Goal: Task Accomplishment & Management: Use online tool/utility

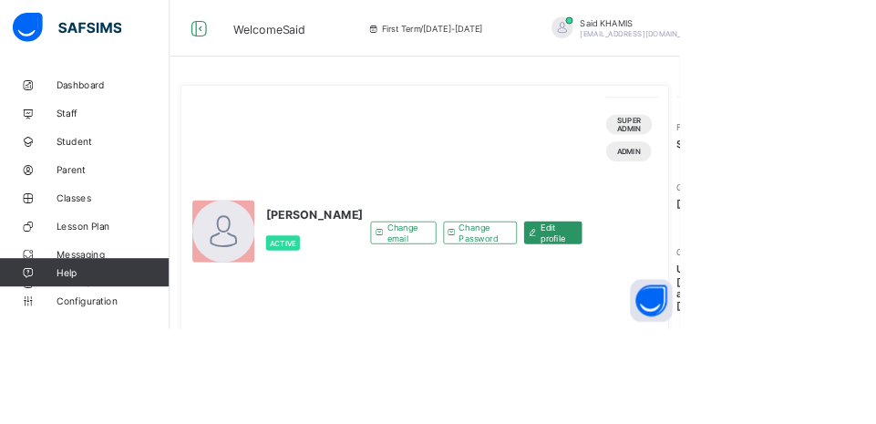
click at [762, 26] on span "[PERSON_NAME]" at bounding box center [827, 30] width 161 height 14
click at [820, 217] on span "Logout" at bounding box center [880, 210] width 120 height 21
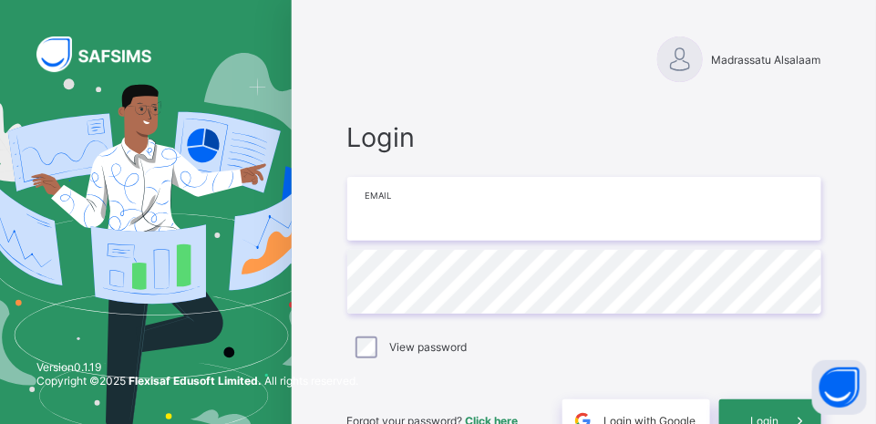
click at [628, 214] on input "email" at bounding box center [584, 209] width 474 height 64
type input "**********"
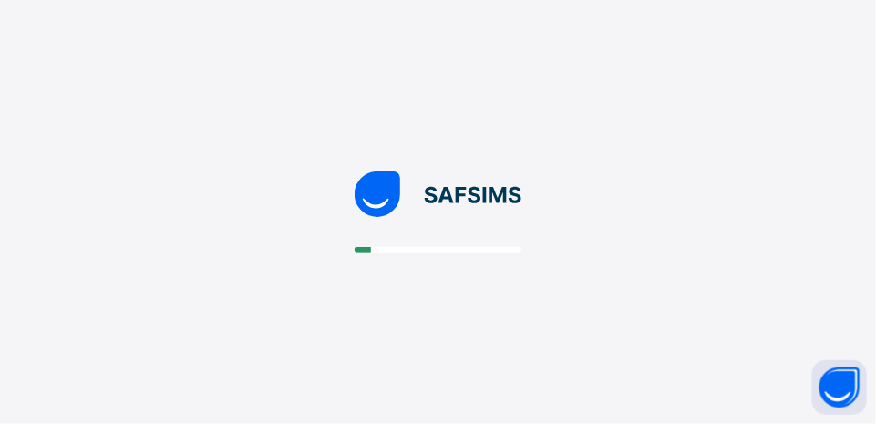
scroll to position [57, 0]
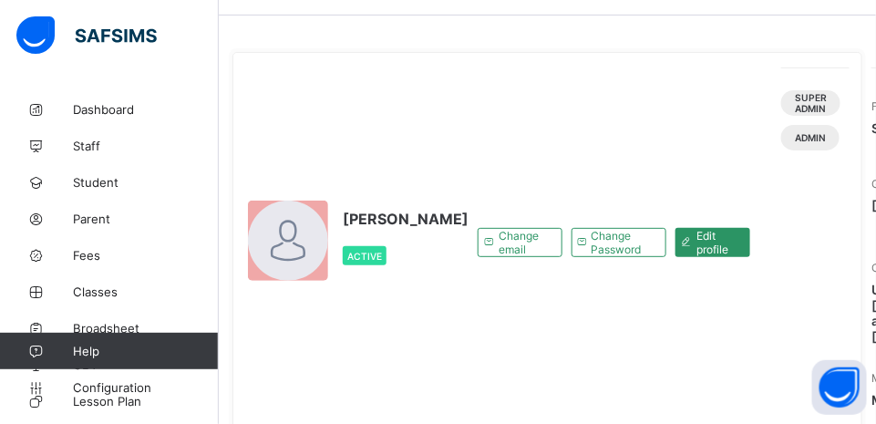
click at [115, 263] on link "Fees" at bounding box center [109, 255] width 219 height 36
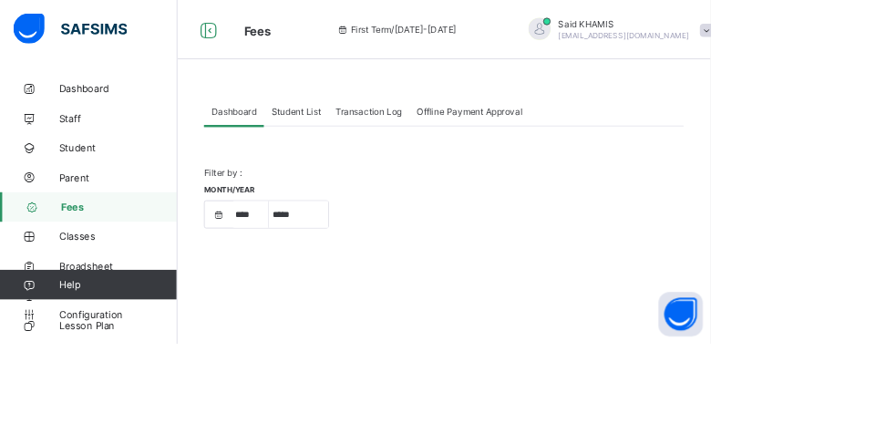
select select "****"
select select "*"
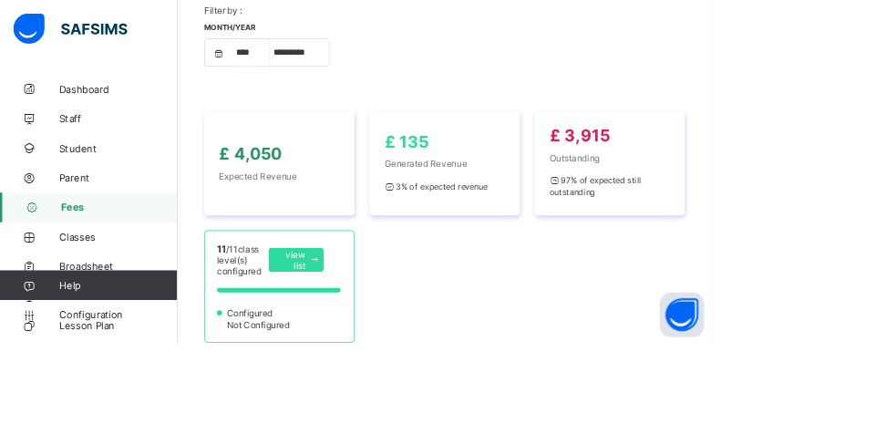
scroll to position [191, 0]
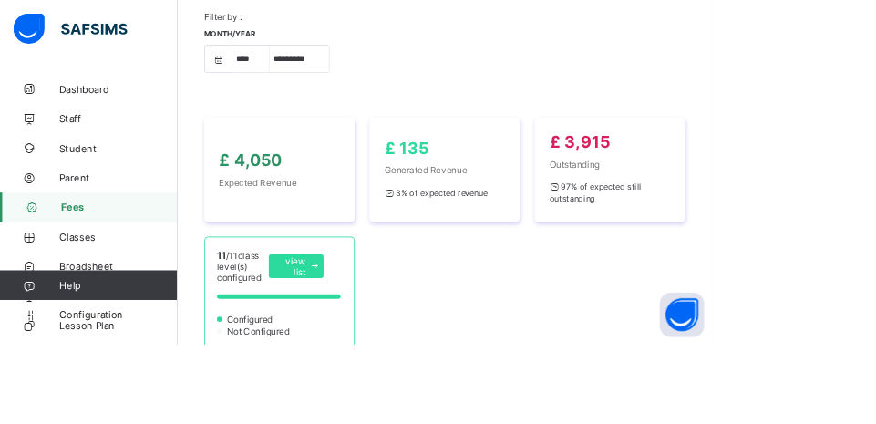
click at [602, 216] on div "£ 135 Generated Revenue 3 % of expected revenue" at bounding box center [547, 209] width 149 height 78
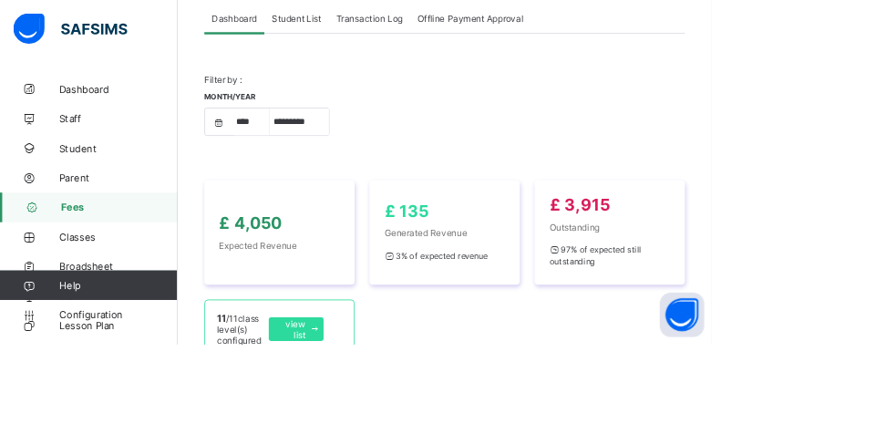
scroll to position [107, 0]
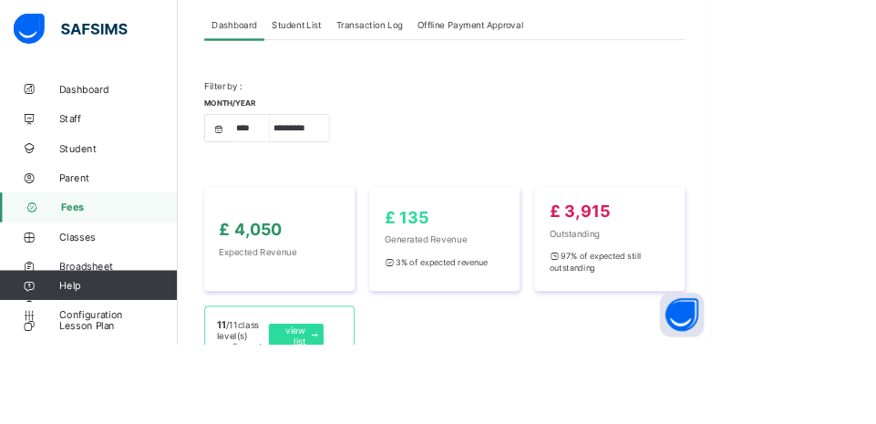
click at [478, 30] on span "Transaction Log" at bounding box center [455, 31] width 82 height 14
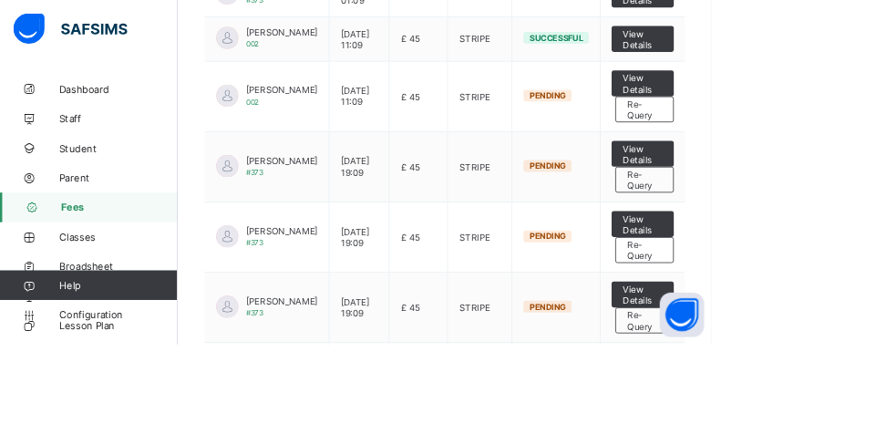
scroll to position [395, 0]
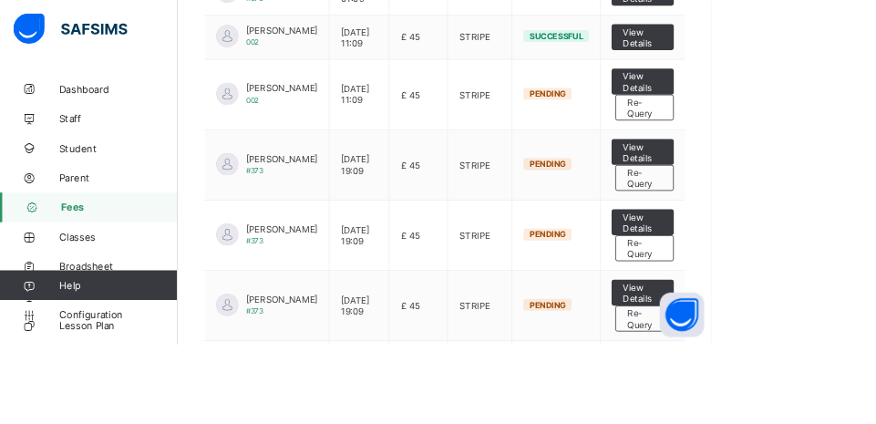
click at [875, 294] on html "Fees First Term / [DATE]-[DATE] Said KHAMIS [EMAIL_ADDRESS][DOMAIN_NAME] Dashbo…" at bounding box center [438, 108] width 876 height 1006
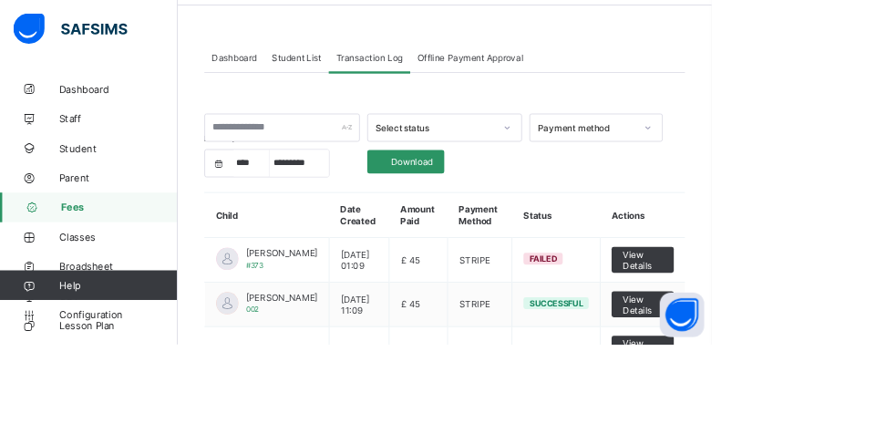
scroll to position [60, 0]
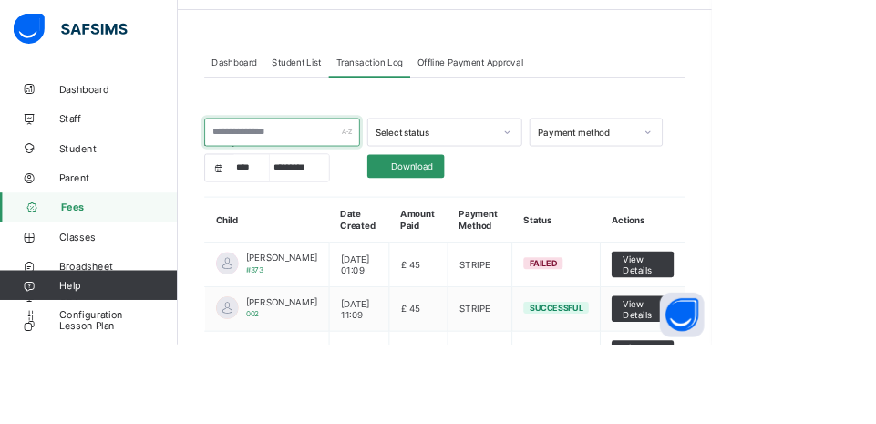
click at [432, 160] on div at bounding box center [347, 163] width 191 height 35
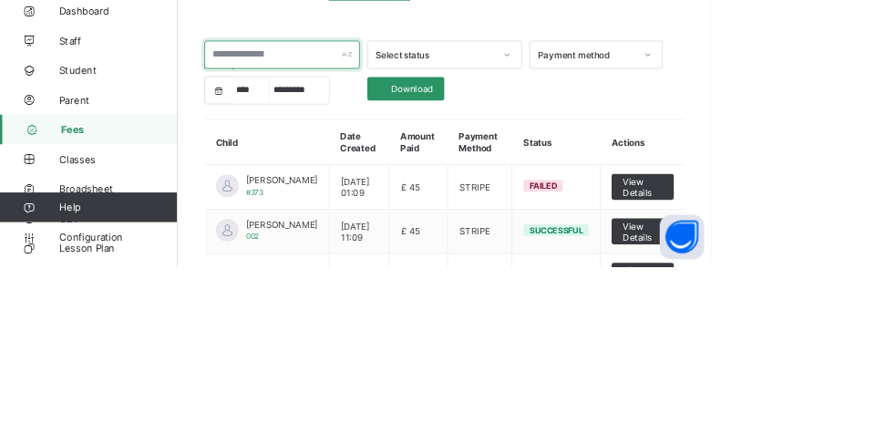
click at [363, 160] on input "text" at bounding box center [347, 163] width 191 height 35
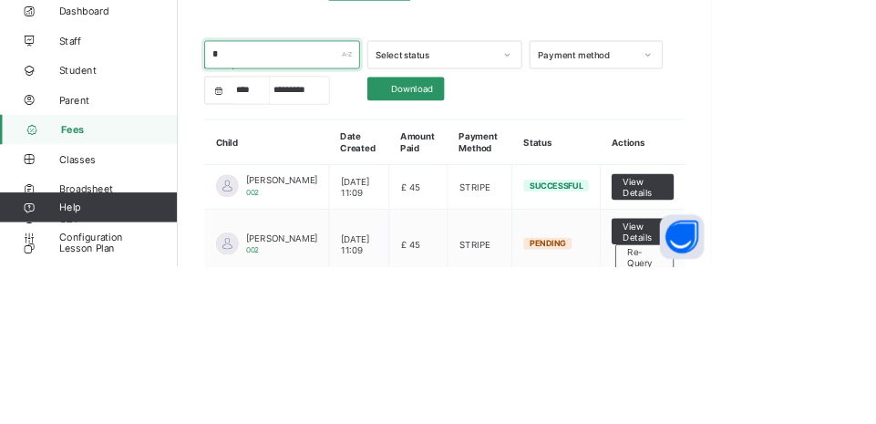
type input "*"
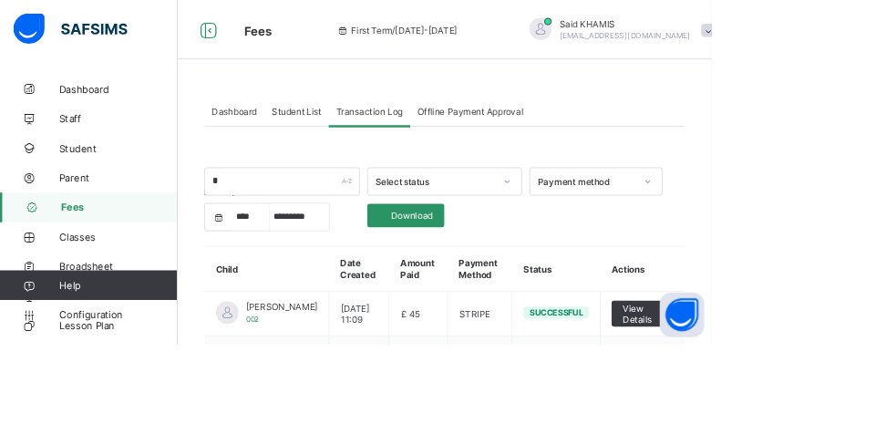
click at [875, 52] on div "First Term / [DATE]-[DATE] [PERSON_NAME] [EMAIL_ADDRESS][PERSON_NAME][DOMAIN_NA…" at bounding box center [770, 36] width 834 height 73
click at [360, 118] on div "Student List" at bounding box center [364, 136] width 79 height 36
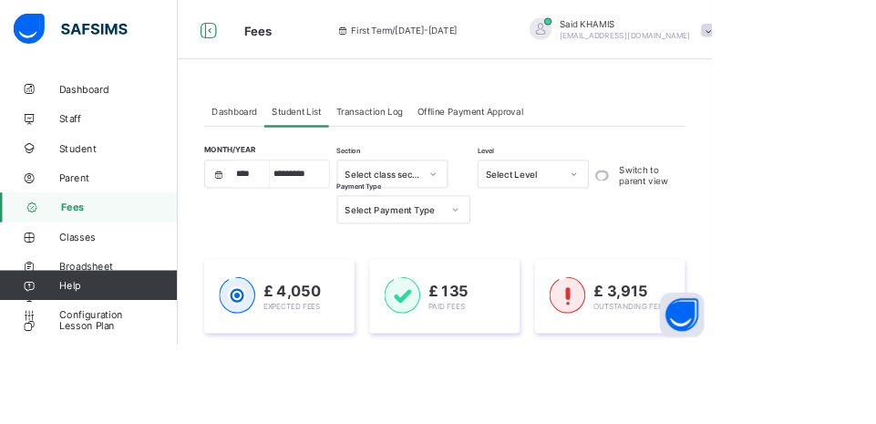
click at [367, 137] on span "Student List" at bounding box center [364, 137] width 61 height 14
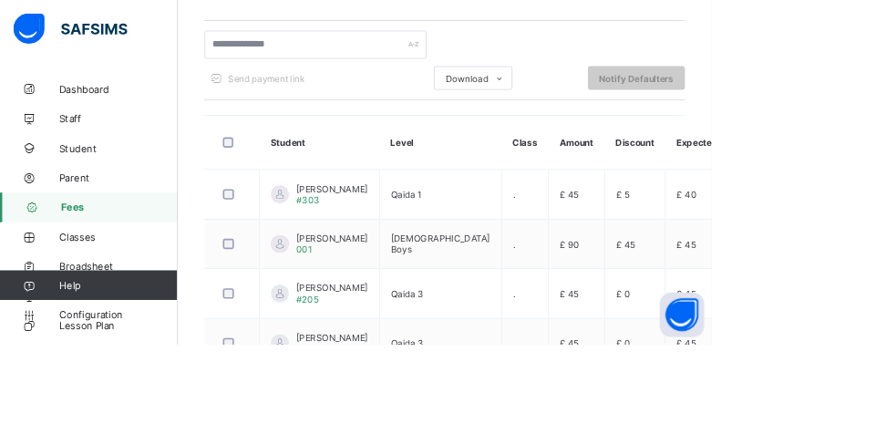
scroll to position [434, 0]
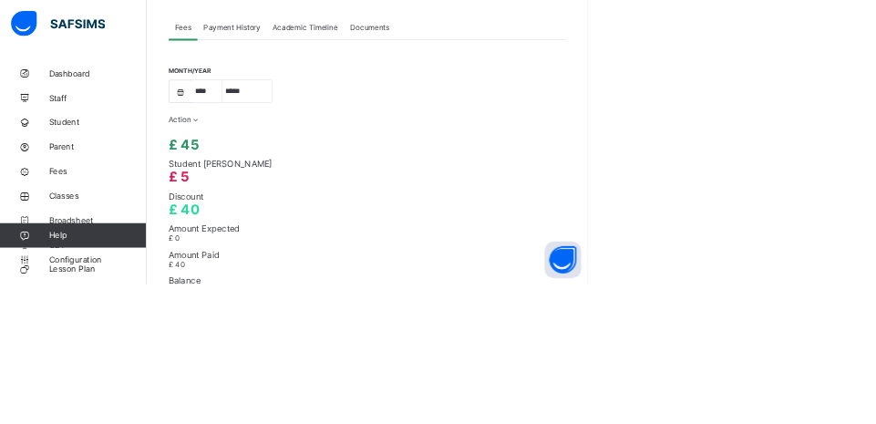
scroll to position [694, 0]
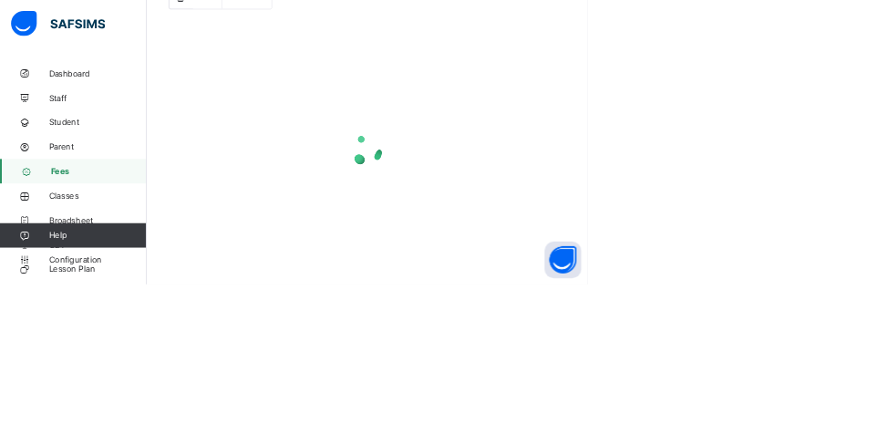
scroll to position [59, 0]
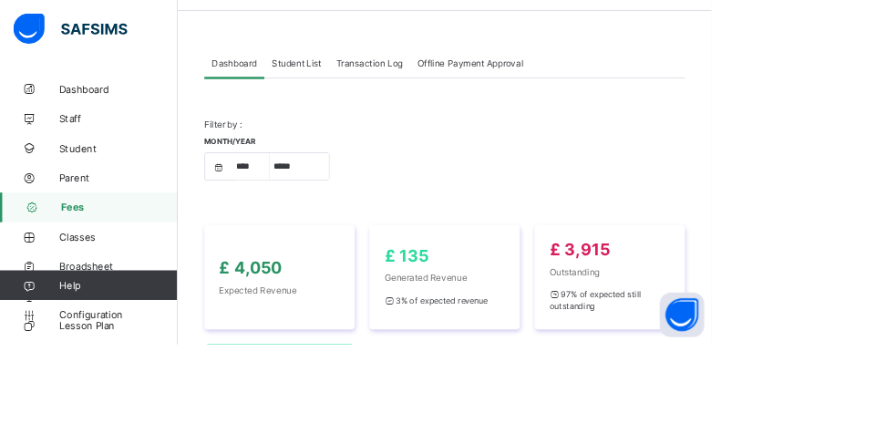
click at [356, 71] on span "Student List" at bounding box center [364, 78] width 61 height 14
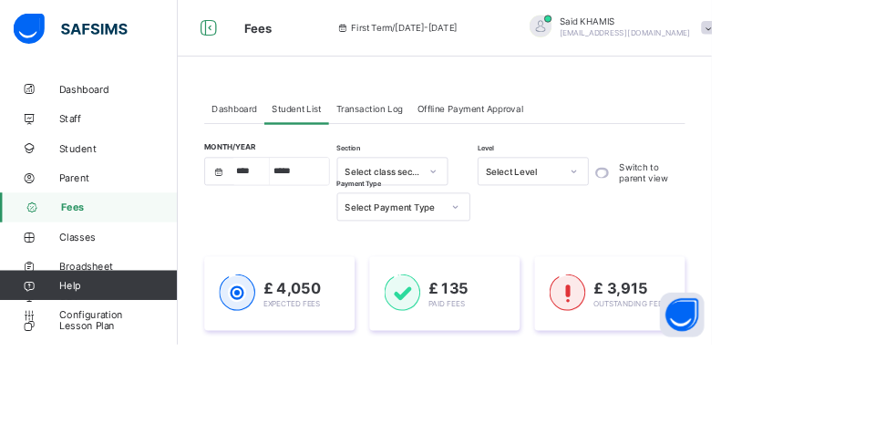
scroll to position [0, 0]
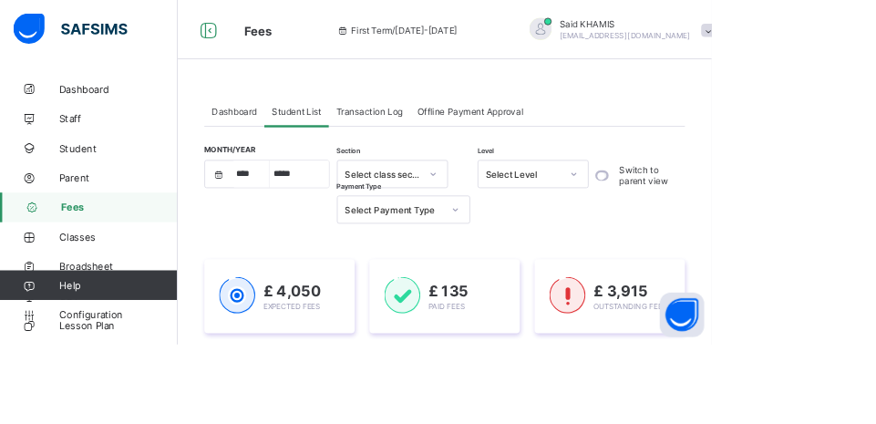
click at [472, 129] on div "Transaction Log" at bounding box center [455, 136] width 100 height 36
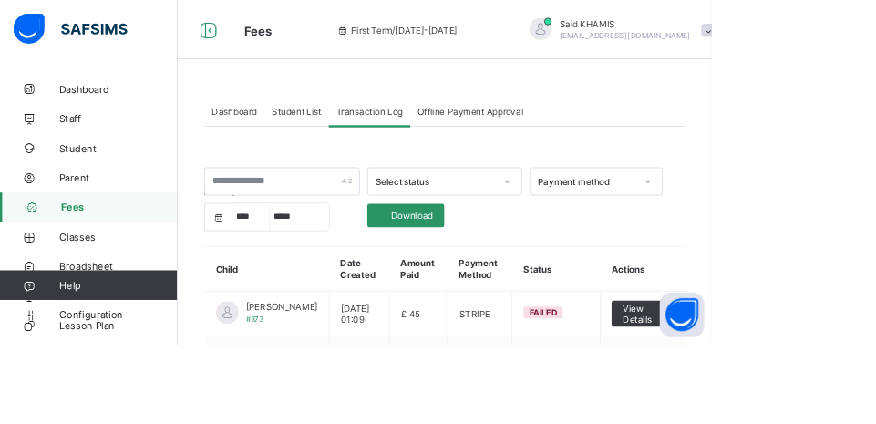
click at [378, 151] on div "Student List" at bounding box center [364, 136] width 79 height 36
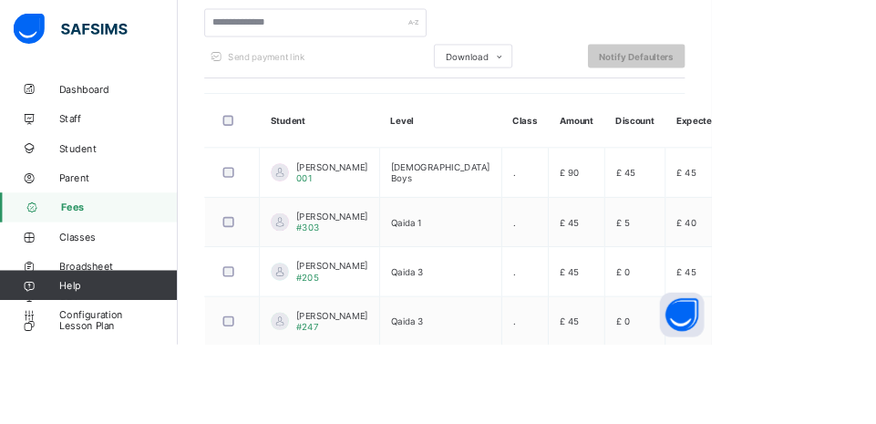
scroll to position [470, 0]
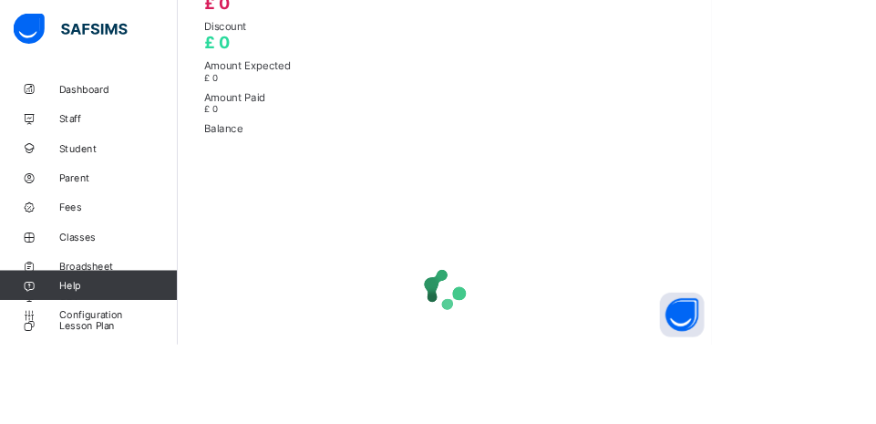
click at [875, 295] on html "Student Management First Term / [DATE]-[DATE] Said KHAMIS [EMAIL_ADDRESS][DOMAI…" at bounding box center [438, 62] width 876 height 1064
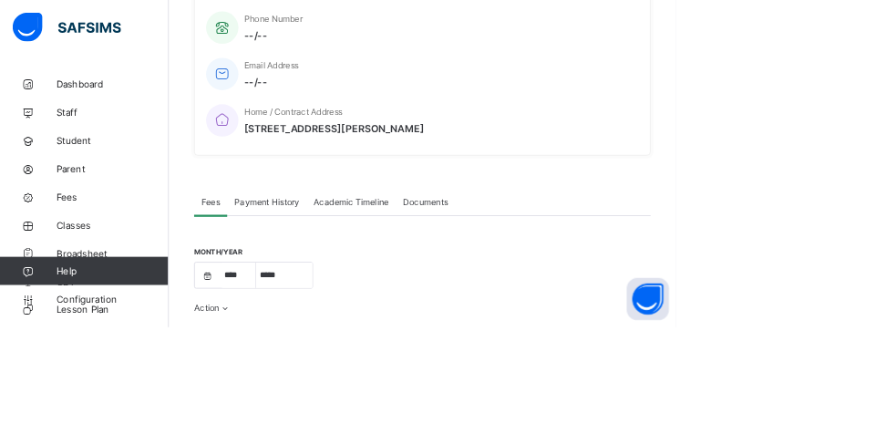
scroll to position [694, 0]
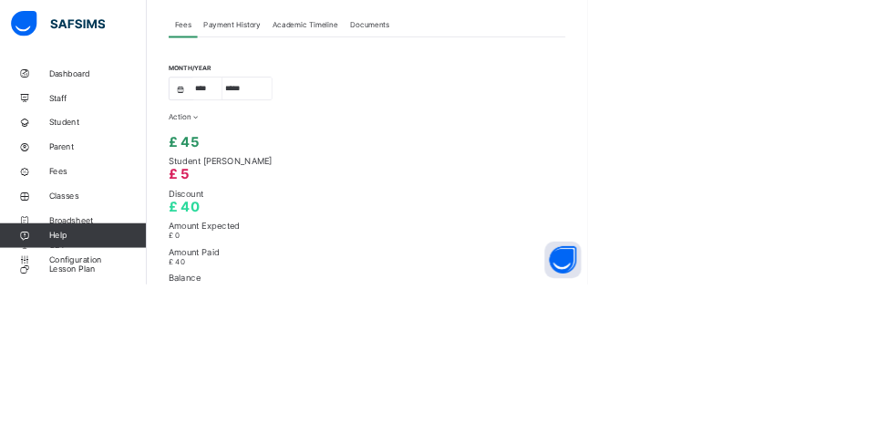
click at [0, 0] on ul "Delete Discount" at bounding box center [0, 0] width 0 height 0
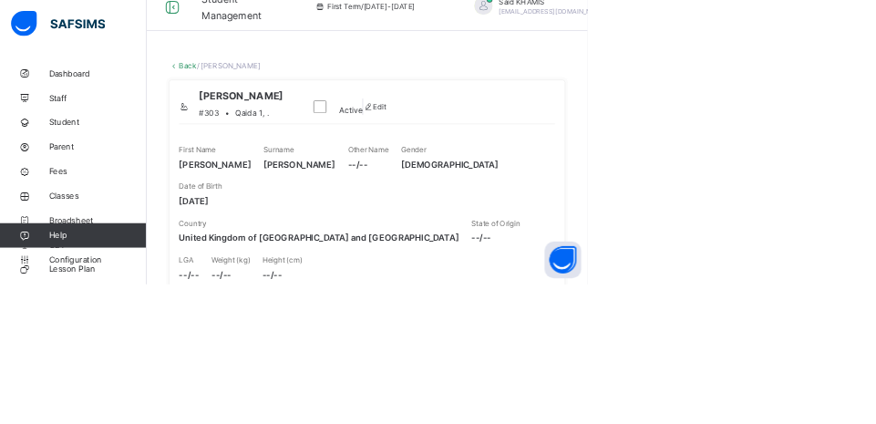
scroll to position [0, 0]
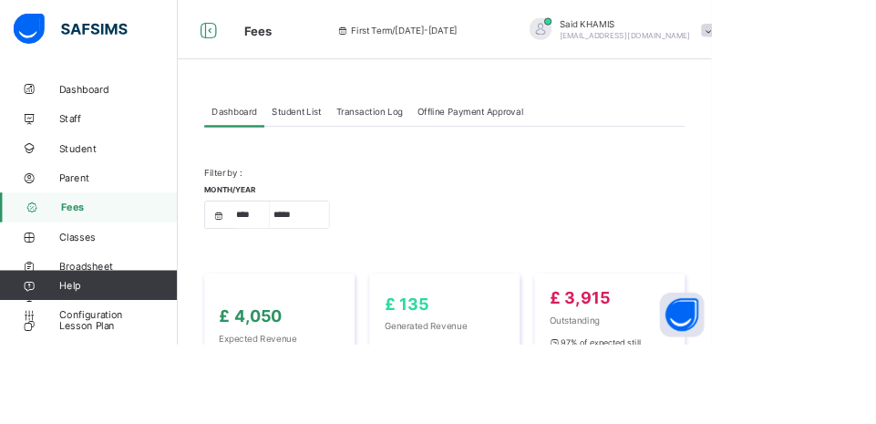
click at [142, 258] on span "Fees" at bounding box center [147, 255] width 143 height 15
click at [378, 129] on div "Student List" at bounding box center [364, 136] width 79 height 36
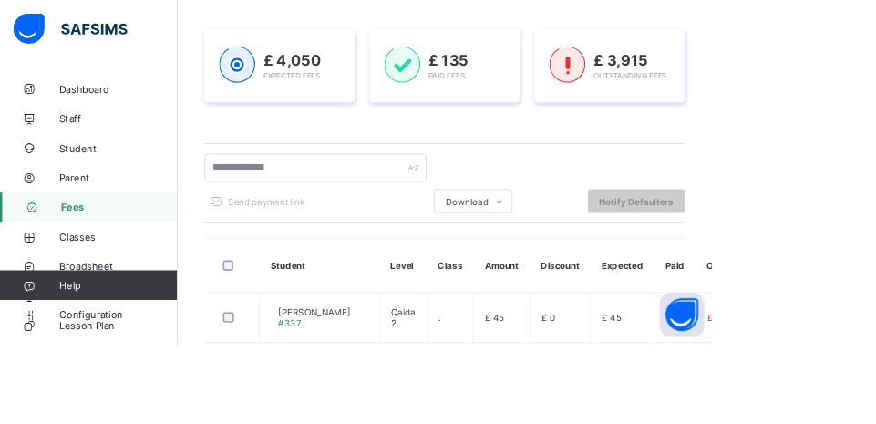
scroll to position [289, 0]
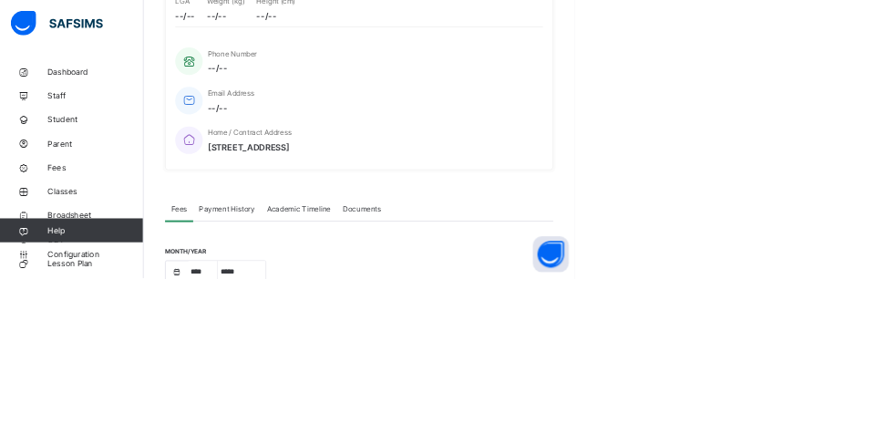
scroll to position [348, 0]
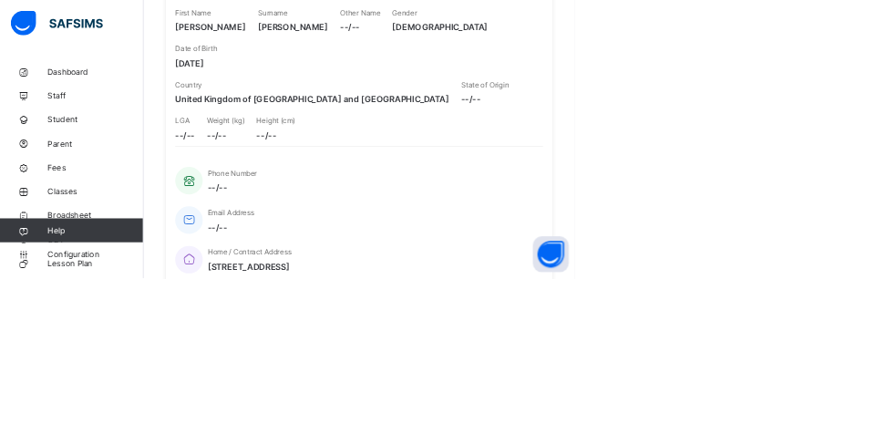
scroll to position [0, 0]
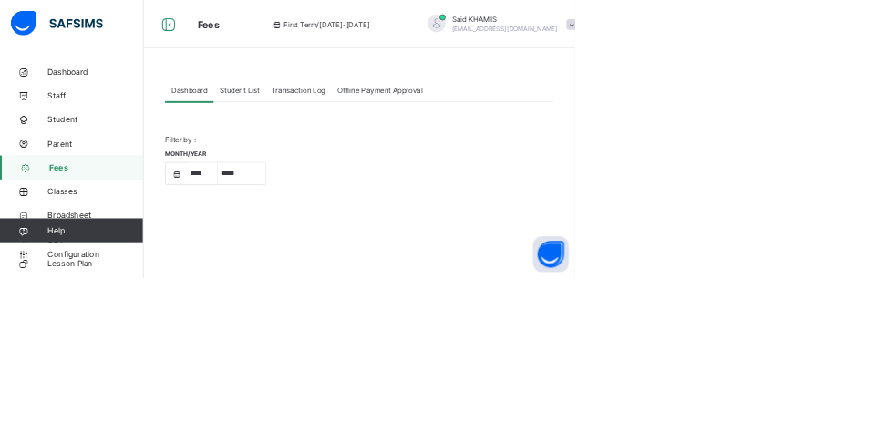
scroll to position [170, 0]
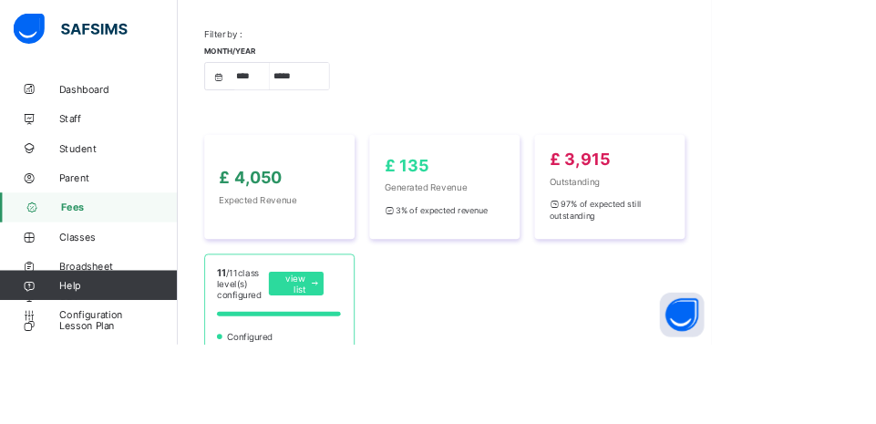
click at [355, 131] on div "Filter by : Month/Year **** **** **** ***** ********* ******* ******** ********" at bounding box center [548, 82] width 592 height 130
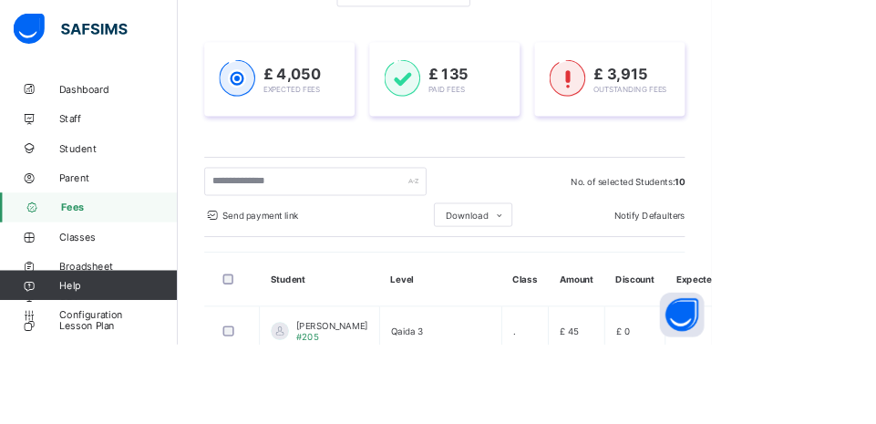
scroll to position [265, 0]
click at [806, 263] on span "Notify Defaulters" at bounding box center [799, 267] width 87 height 14
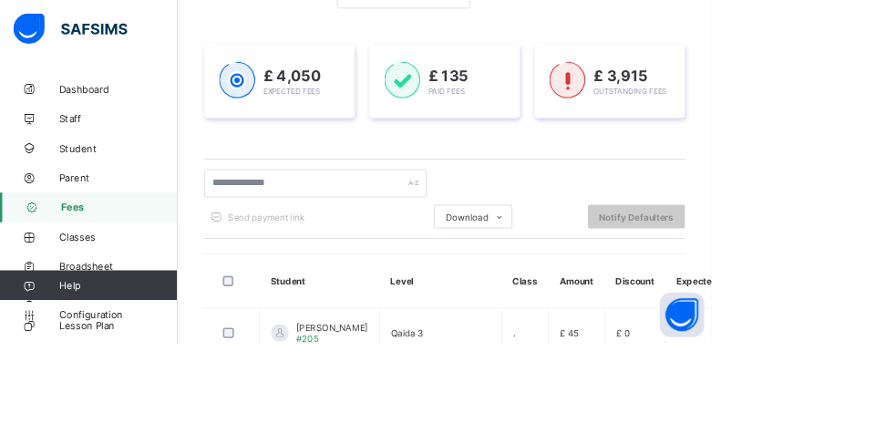
scroll to position [279, 0]
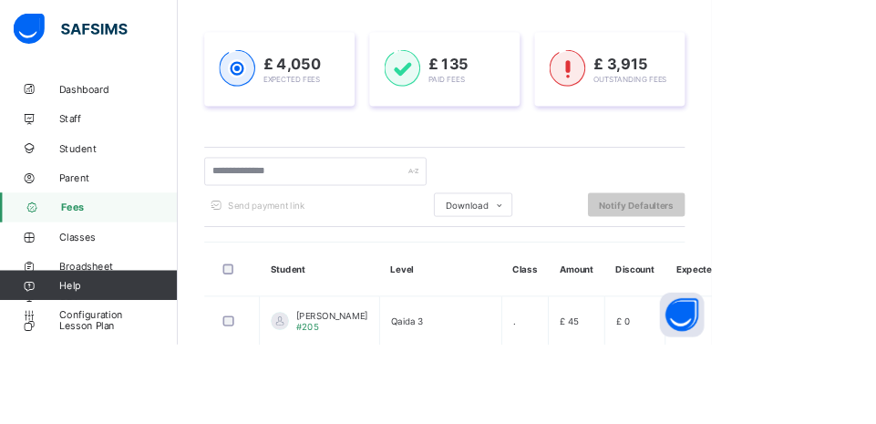
click at [875, 394] on html "Fees First Term / [DATE]-[DATE] Said KHAMIS [EMAIL_ADDRESS][DOMAIN_NAME] Dashbo…" at bounding box center [438, 404] width 876 height 1367
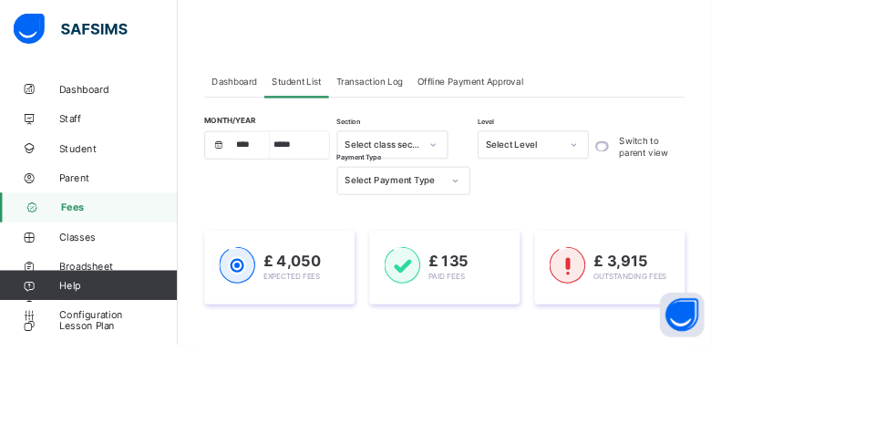
scroll to position [470, 0]
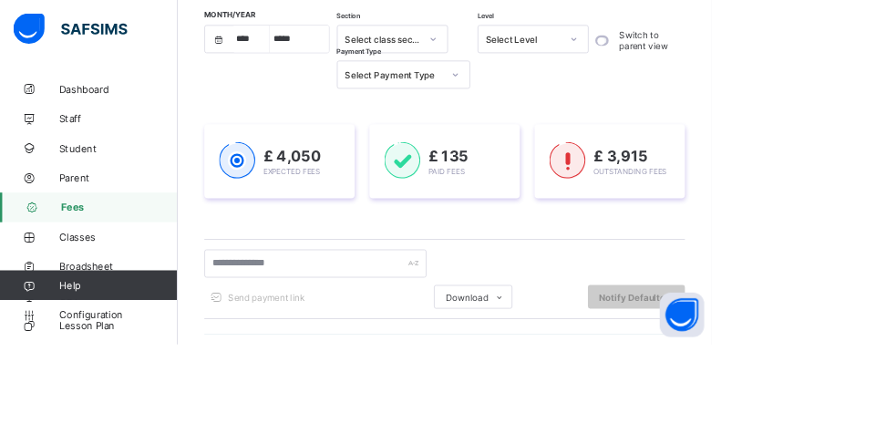
scroll to position [146, 0]
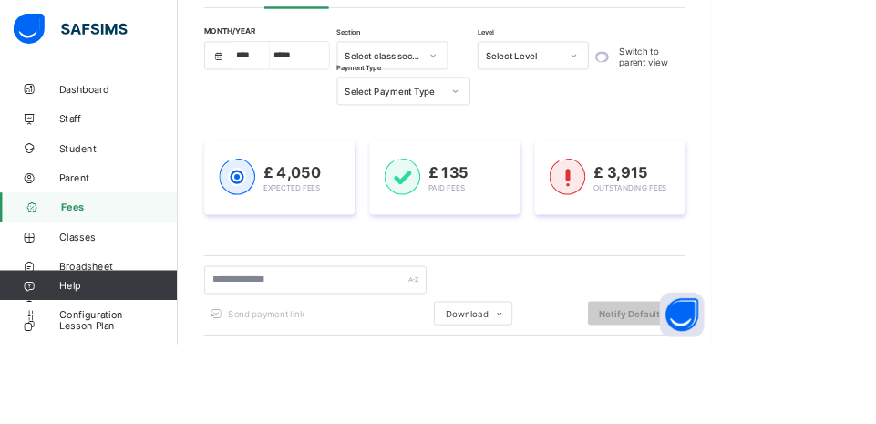
click at [98, 260] on span "Fees" at bounding box center [147, 255] width 143 height 15
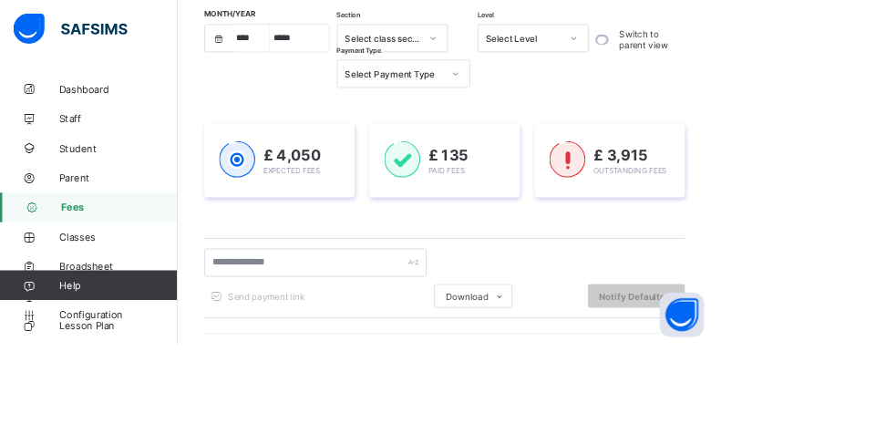
scroll to position [169, 0]
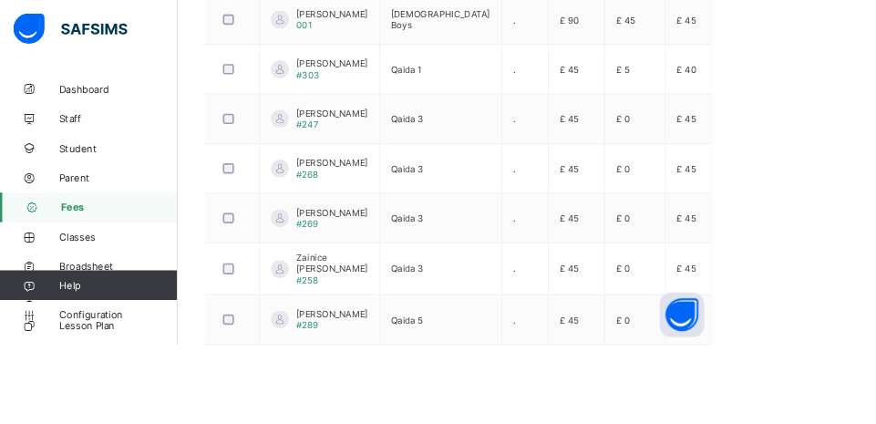
scroll to position [789, 0]
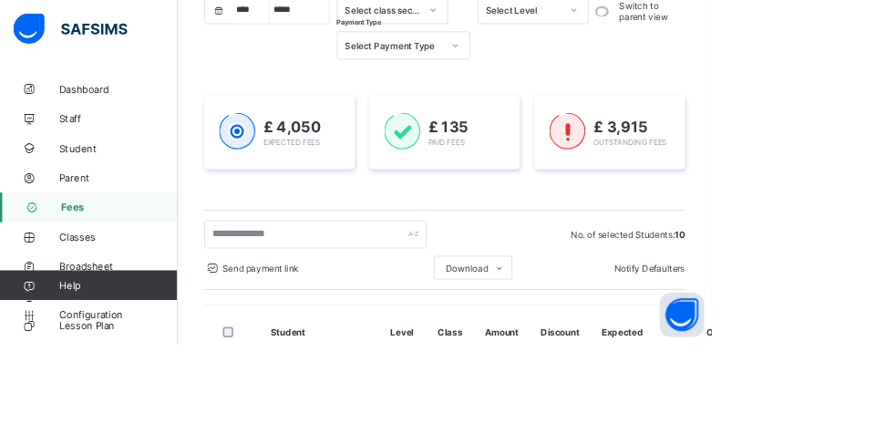
scroll to position [205, 0]
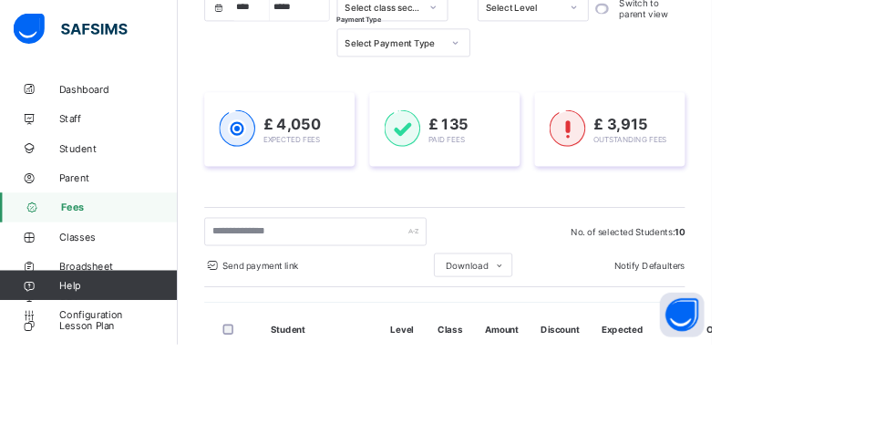
click at [278, 423] on th at bounding box center [285, 406] width 67 height 67
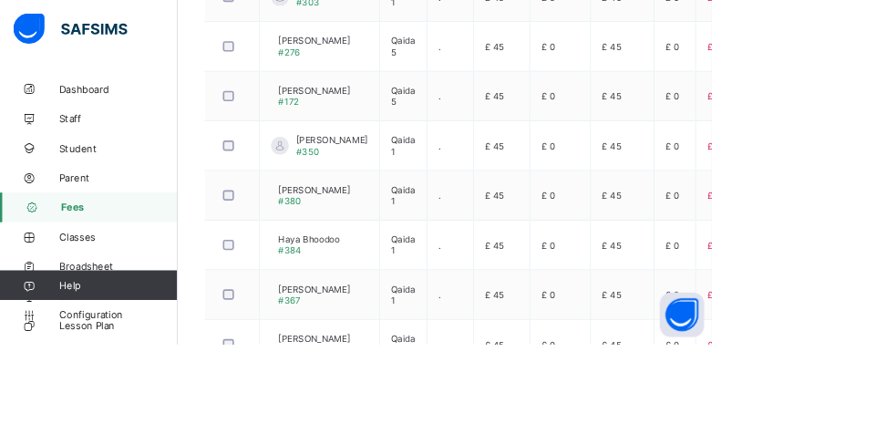
scroll to position [800, 0]
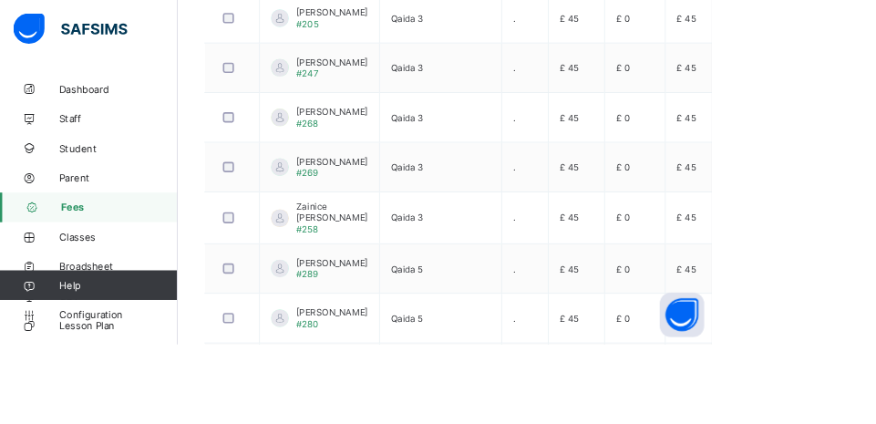
scroll to position [789, 0]
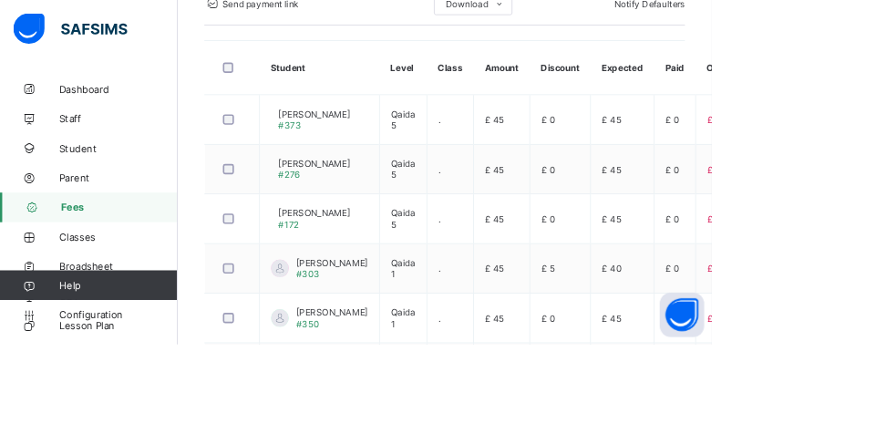
scroll to position [800, 0]
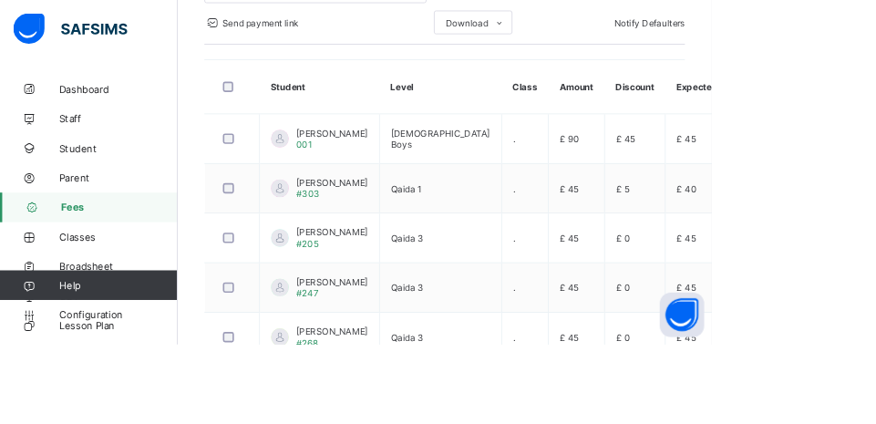
scroll to position [789, 0]
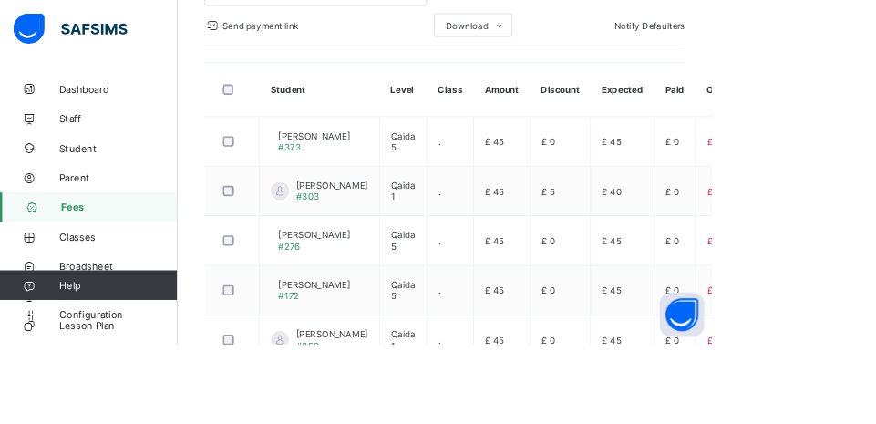
scroll to position [800, 0]
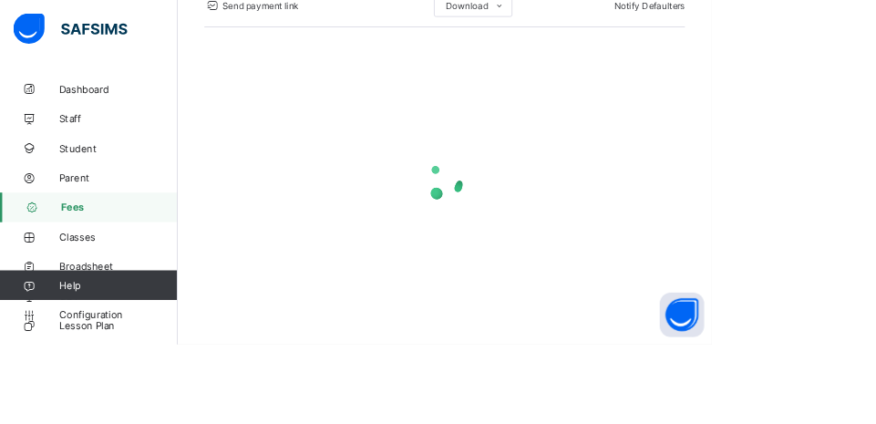
scroll to position [120, 0]
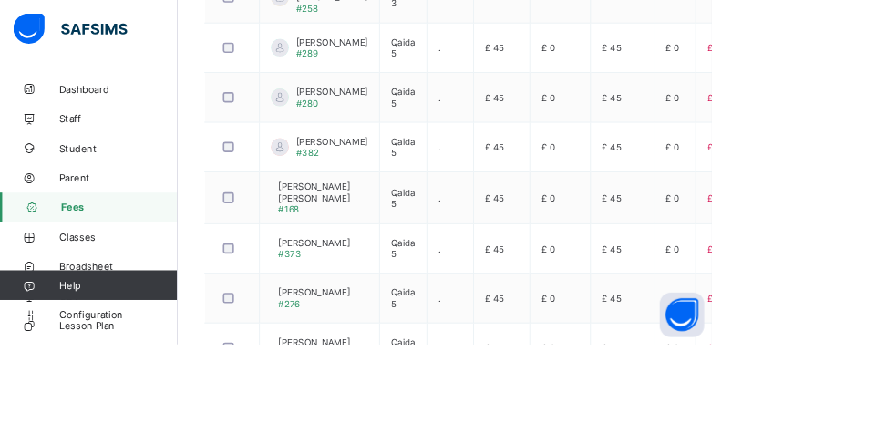
scroll to position [799, 0]
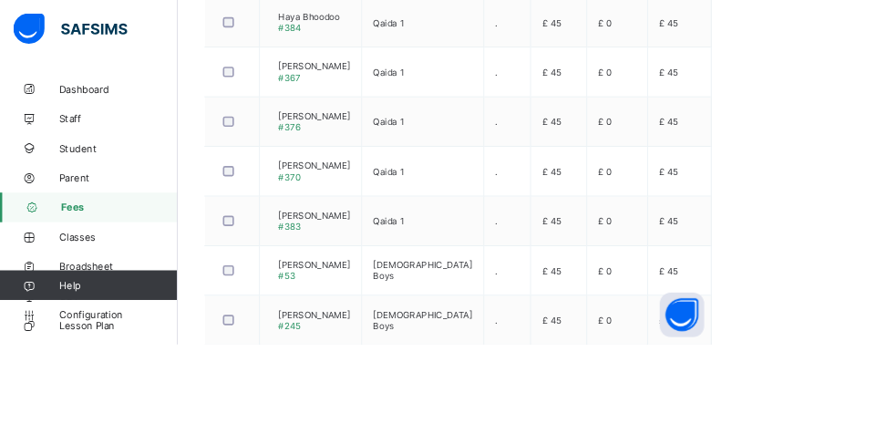
scroll to position [789, 0]
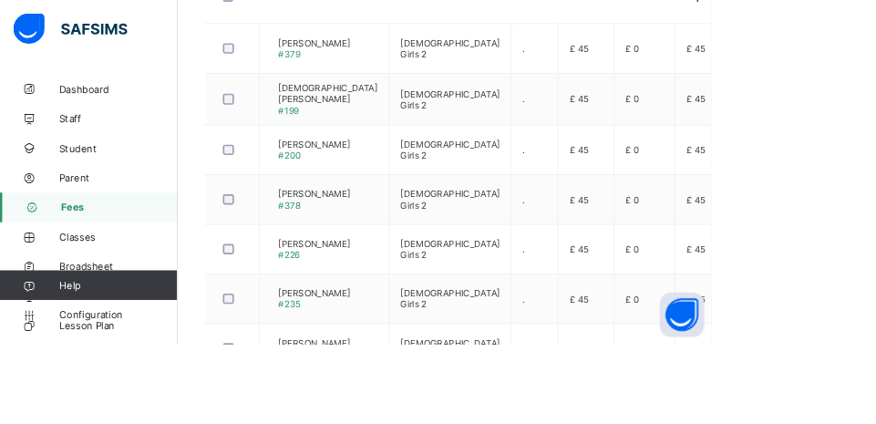
scroll to position [828, 0]
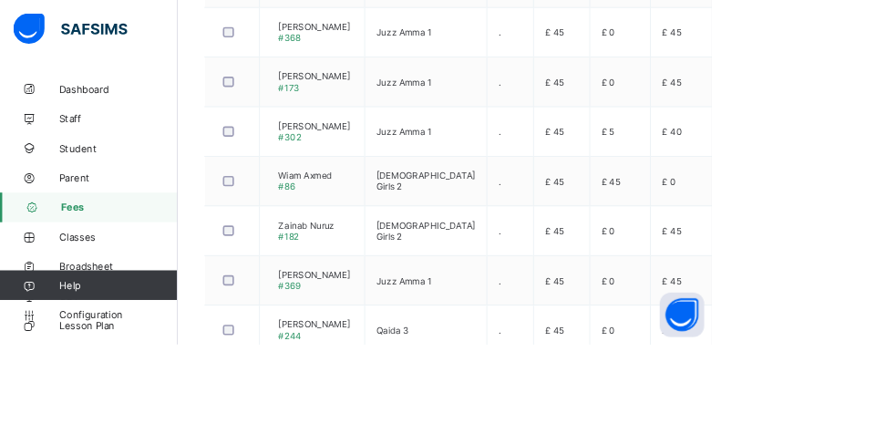
scroll to position [764, 0]
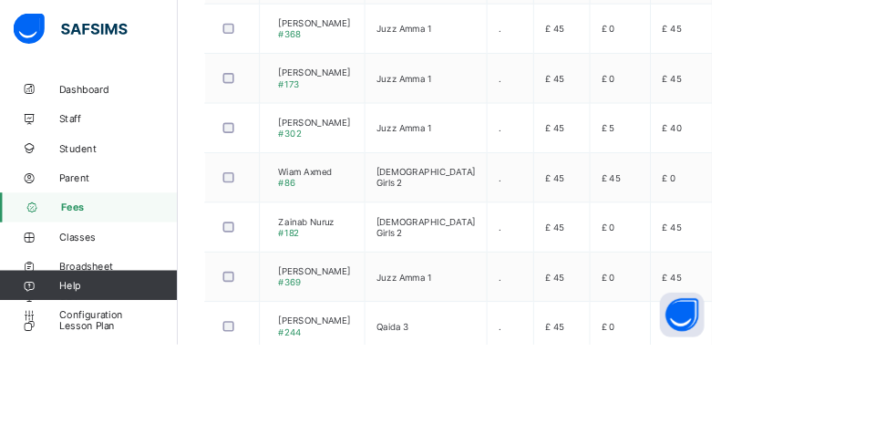
click at [301, 289] on div at bounding box center [285, 280] width 39 height 38
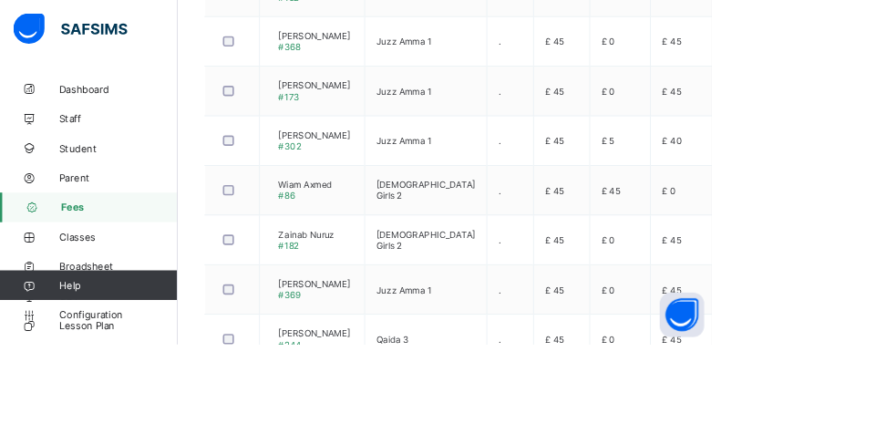
scroll to position [801, 0]
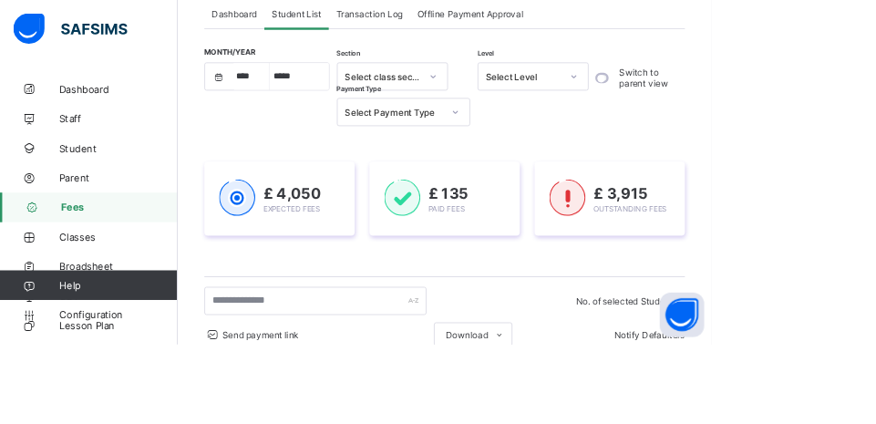
scroll to position [0, 0]
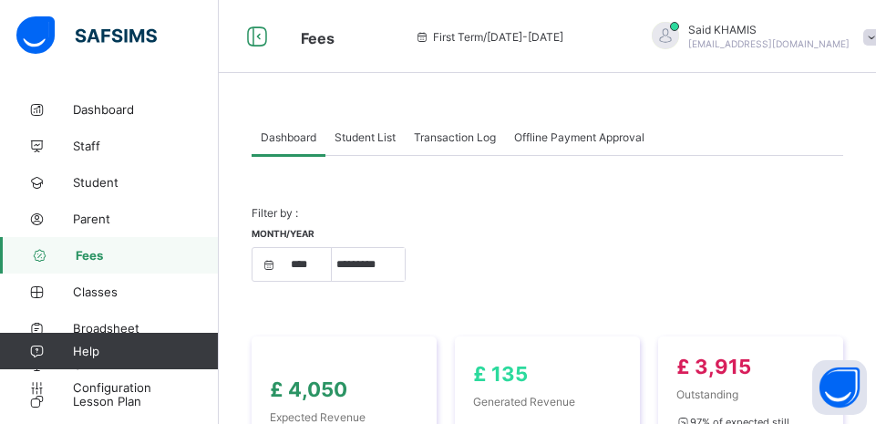
select select "****"
select select "*"
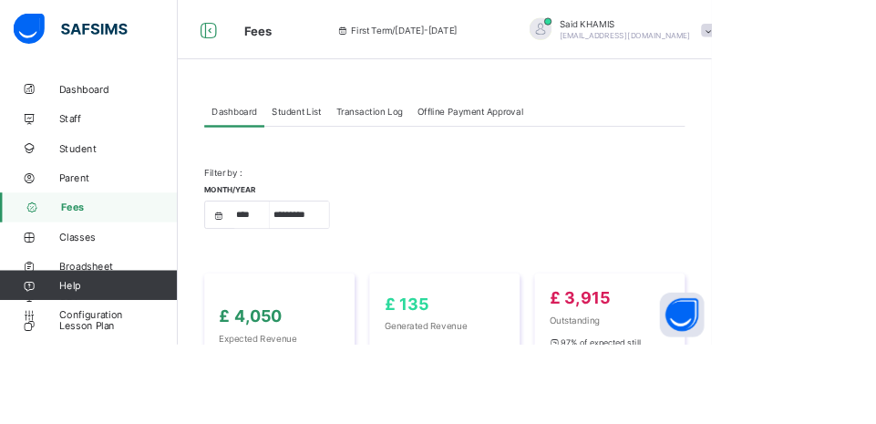
click at [90, 273] on link "Classes" at bounding box center [109, 291] width 219 height 36
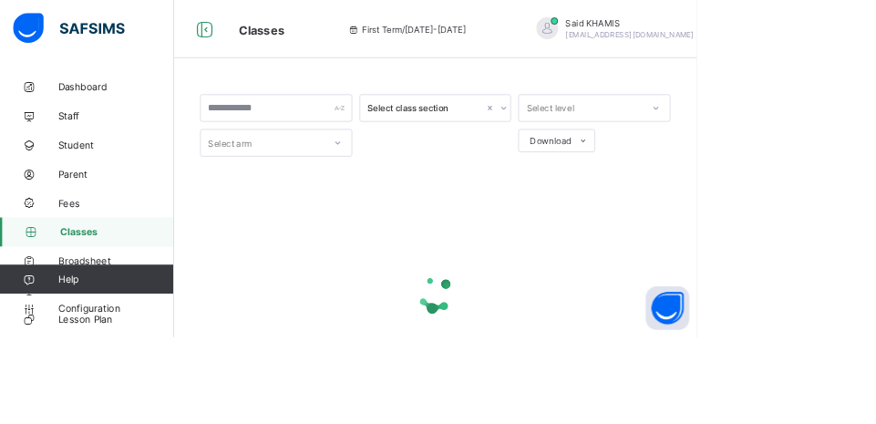
click at [90, 273] on link "Classes" at bounding box center [109, 291] width 219 height 36
click at [69, 269] on link "Fees" at bounding box center [109, 255] width 219 height 36
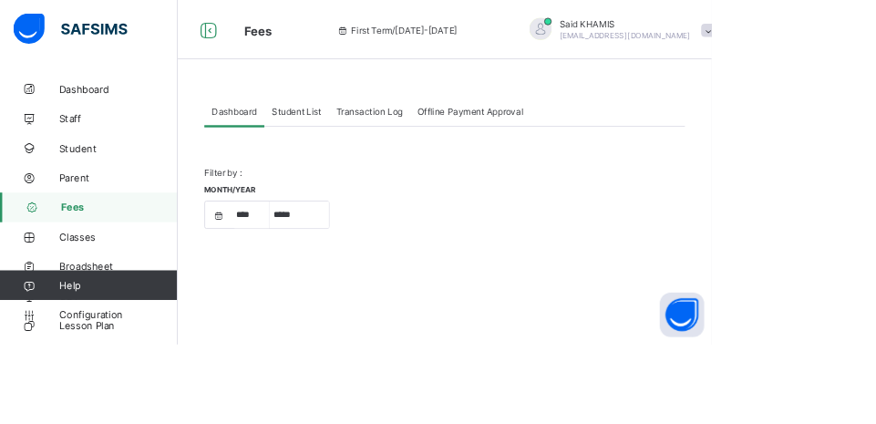
select select "****"
select select "*"
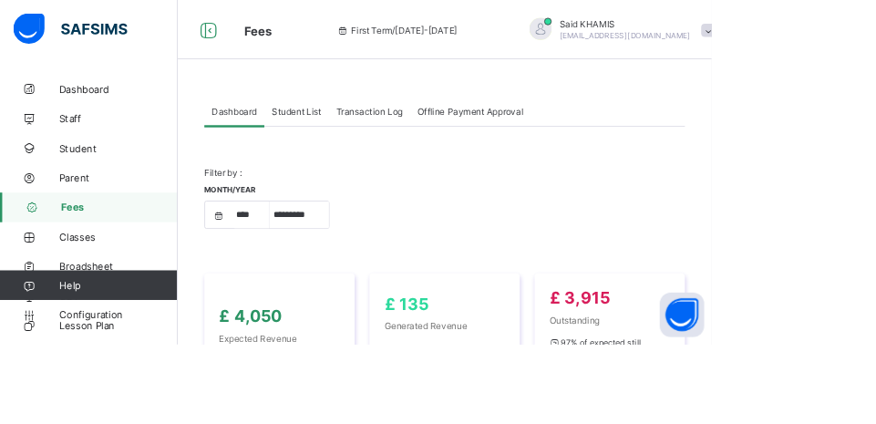
click at [378, 134] on span "Student List" at bounding box center [364, 137] width 61 height 14
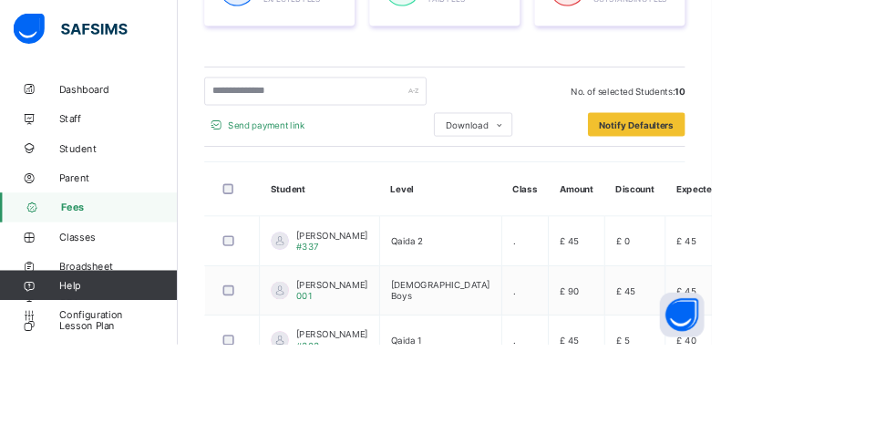
scroll to position [376, 0]
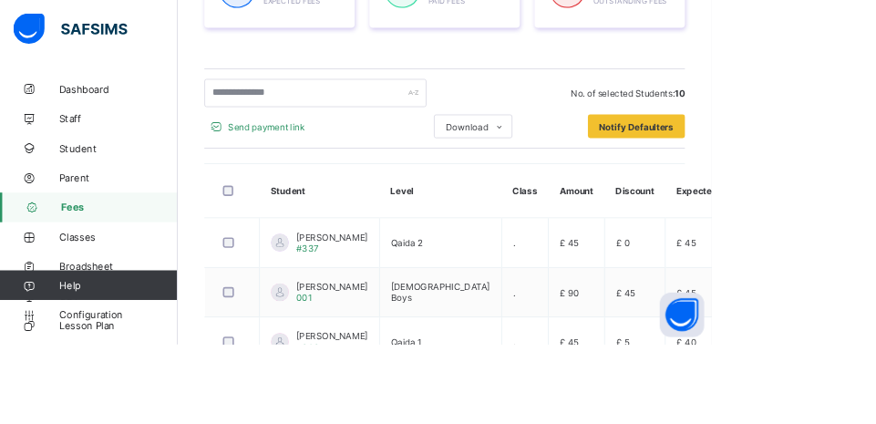
click at [808, 163] on div "Notify Defaulters" at bounding box center [783, 154] width 119 height 29
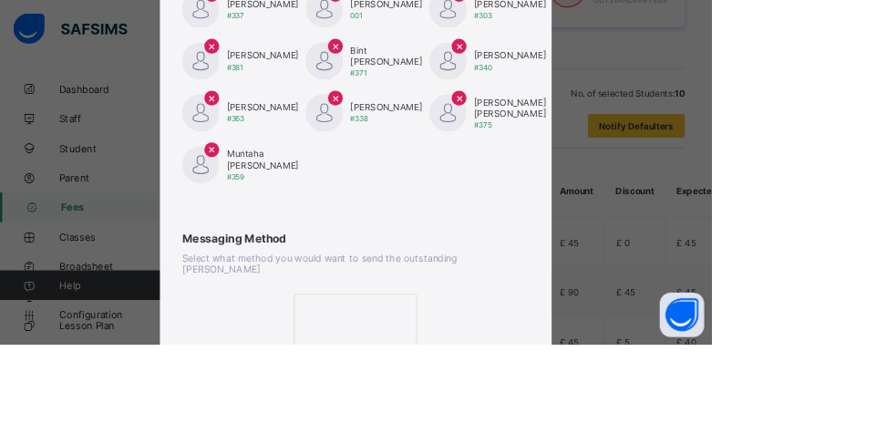
scroll to position [470, 0]
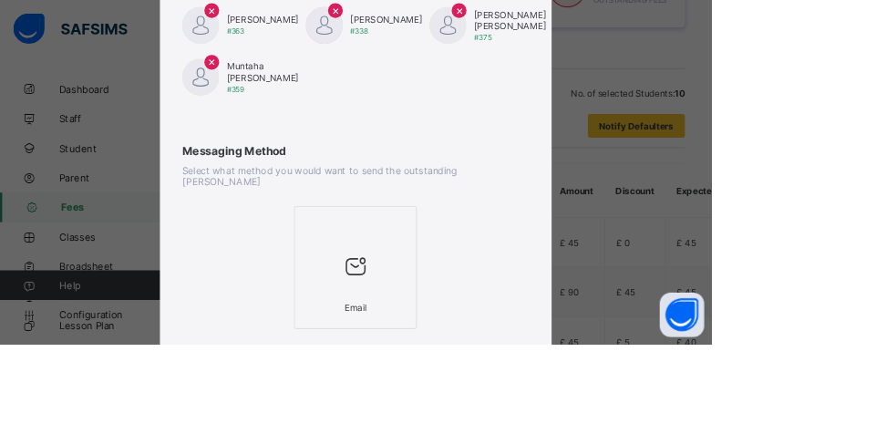
click at [457, 314] on icon at bounding box center [437, 327] width 38 height 33
